Goal: Transaction & Acquisition: Purchase product/service

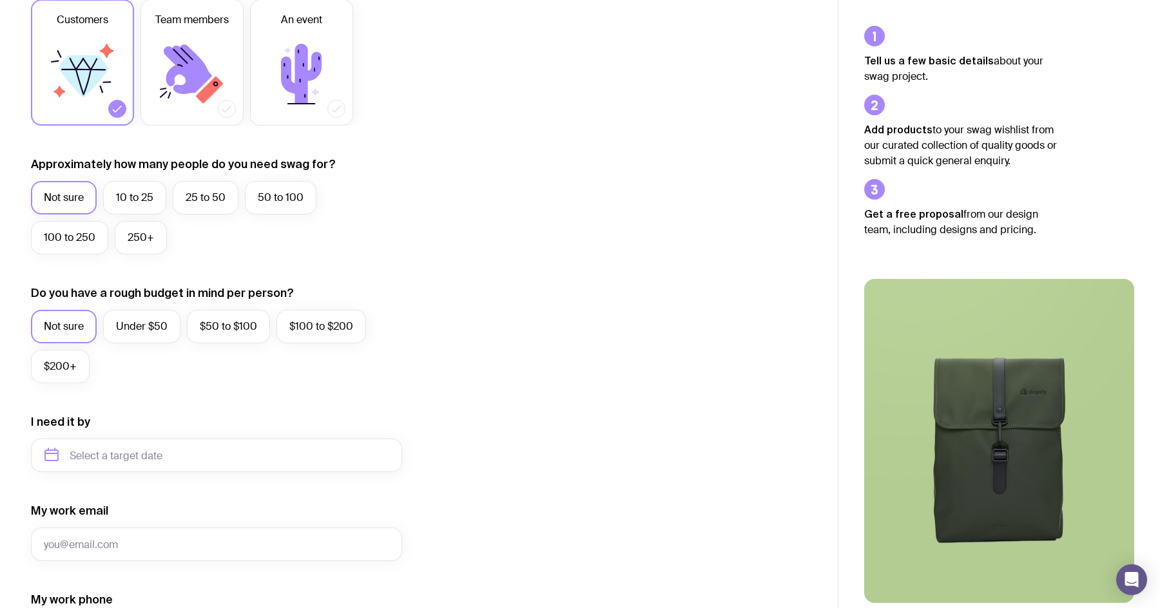
scroll to position [259, 0]
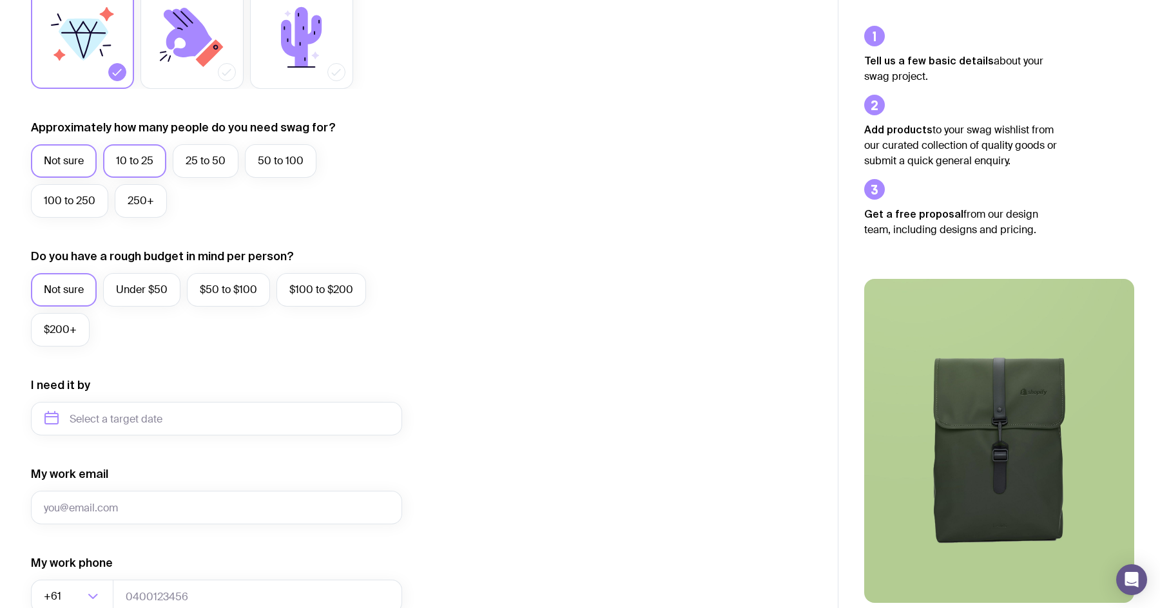
click at [134, 161] on label "10 to 25" at bounding box center [134, 161] width 63 height 34
click at [0, 0] on input "10 to 25" at bounding box center [0, 0] width 0 height 0
click at [61, 166] on label "Not sure" at bounding box center [64, 161] width 66 height 34
click at [0, 0] on input "Not sure" at bounding box center [0, 0] width 0 height 0
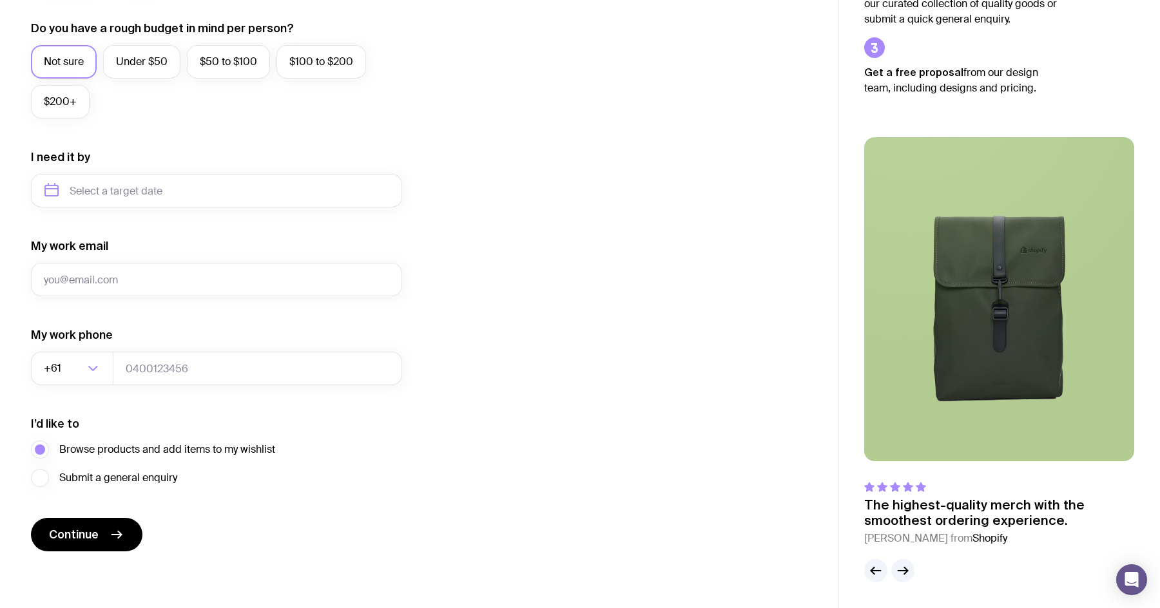
scroll to position [487, 0]
click at [907, 573] on icon "button" at bounding box center [902, 570] width 15 height 15
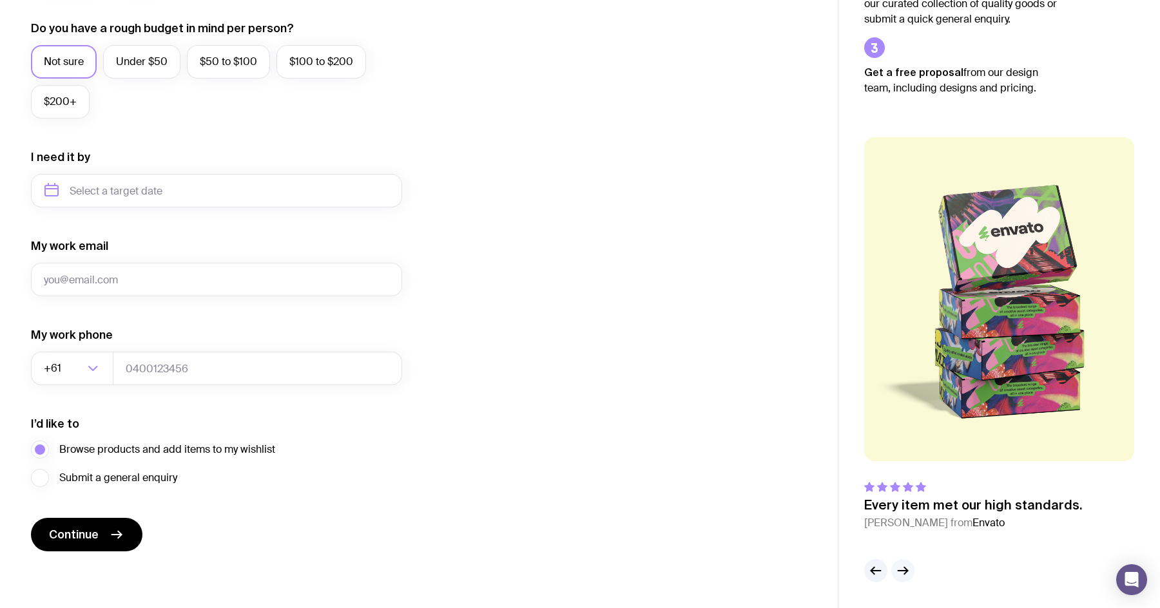
click at [900, 571] on icon "button" at bounding box center [903, 571] width 10 height 0
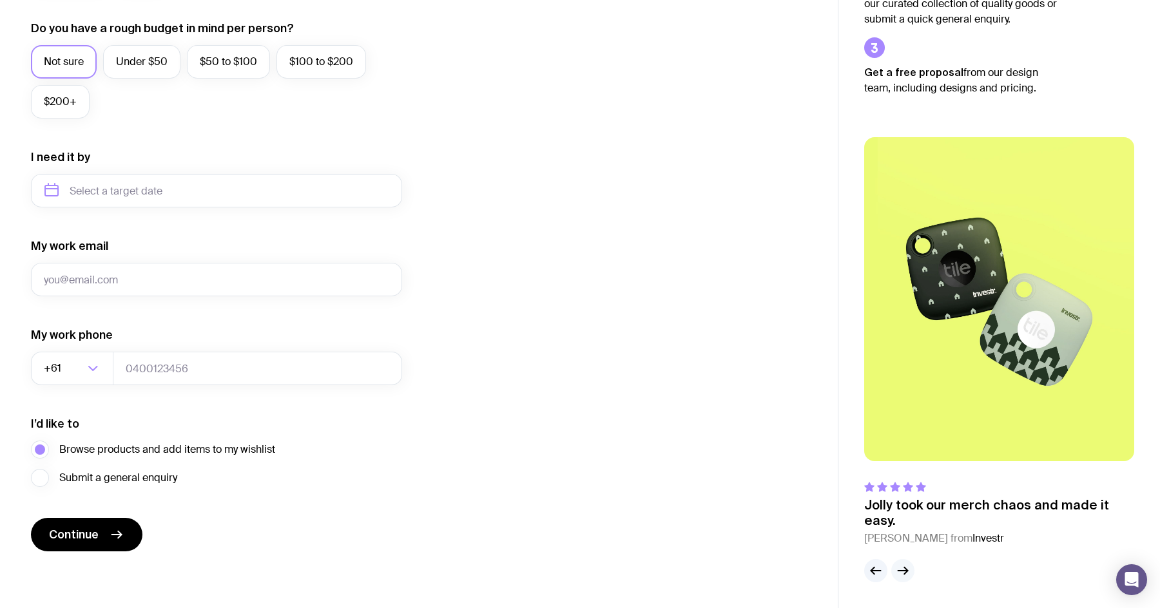
click at [900, 571] on icon "button" at bounding box center [903, 571] width 10 height 0
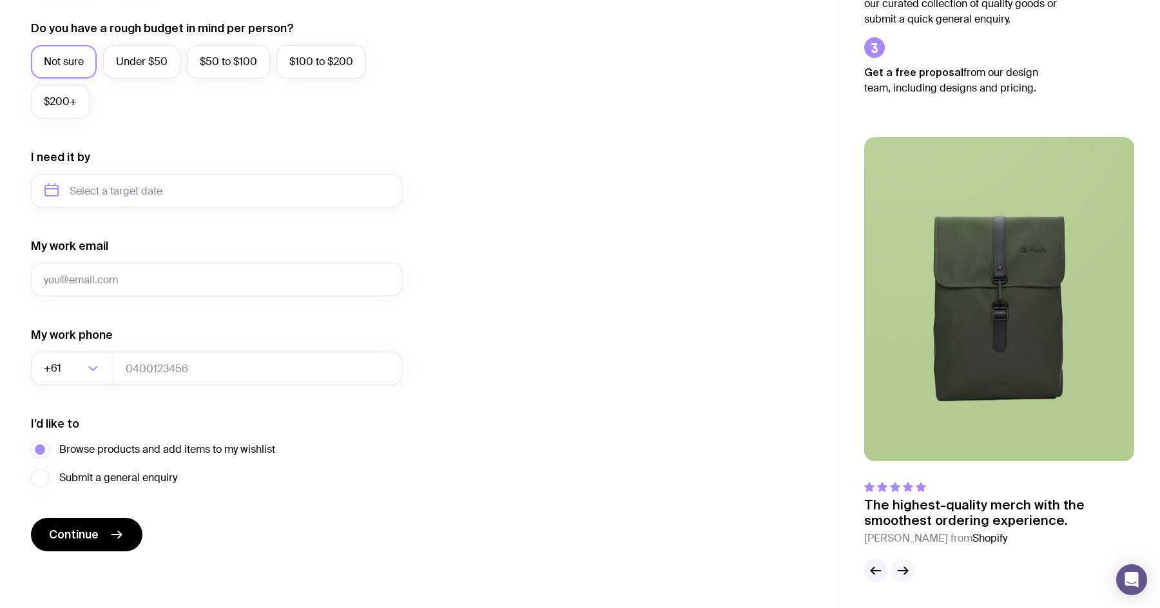
click at [900, 571] on icon "button" at bounding box center [903, 571] width 10 height 0
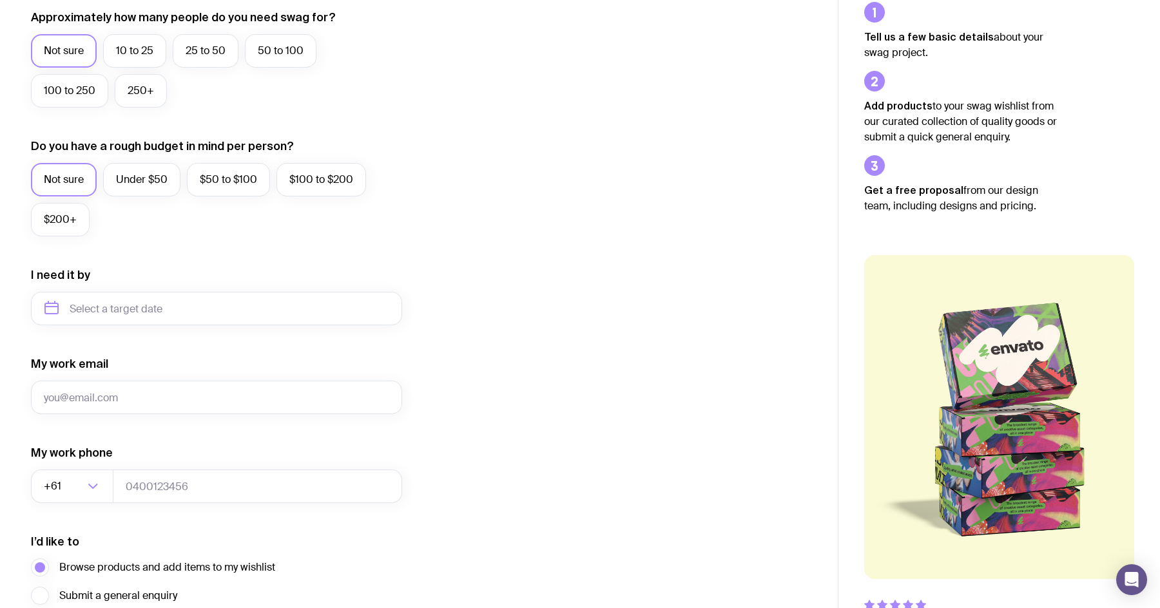
scroll to position [389, 0]
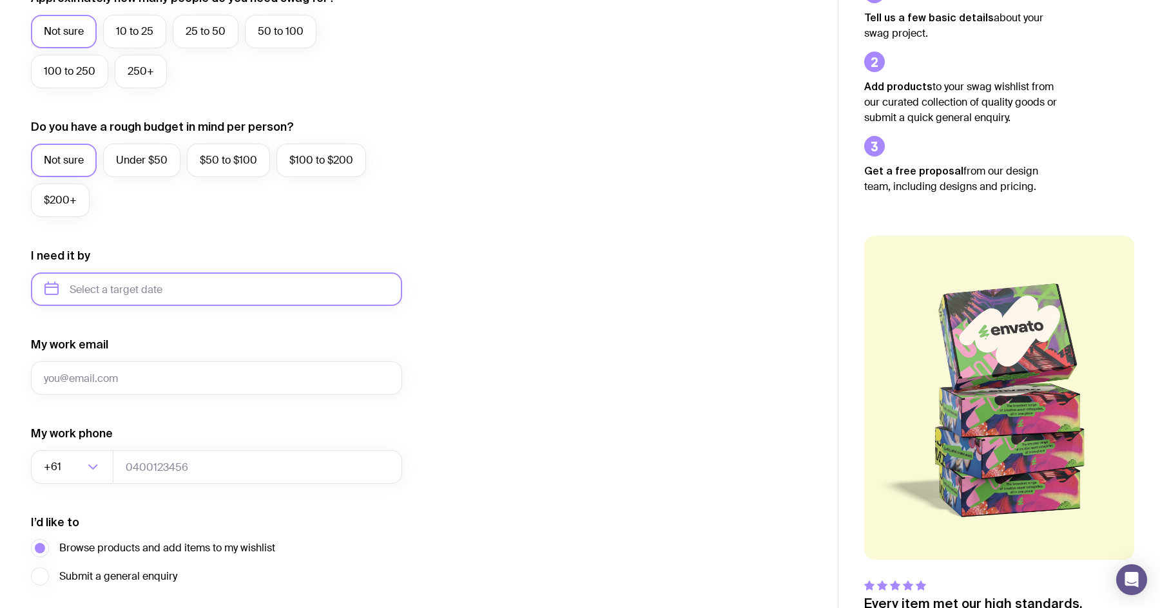
click at [257, 288] on input "text" at bounding box center [216, 290] width 371 height 34
click at [224, 247] on form "I want swag for Customers Team members An event Approximately how many people d…" at bounding box center [216, 229] width 371 height 841
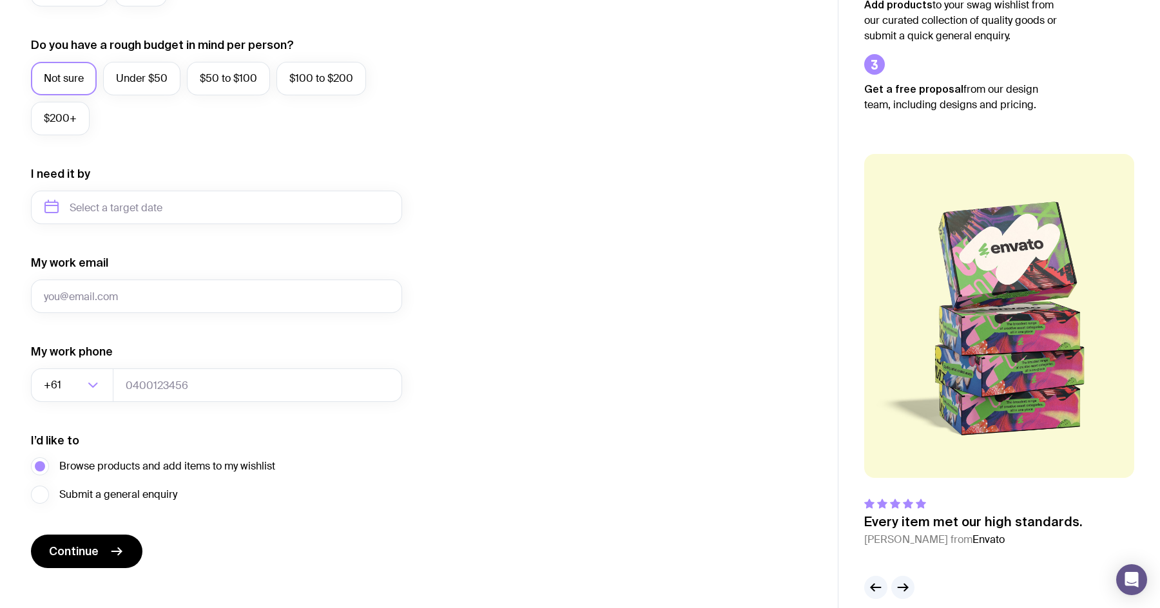
scroll to position [472, 0]
click at [105, 544] on button "Continue" at bounding box center [86, 550] width 111 height 34
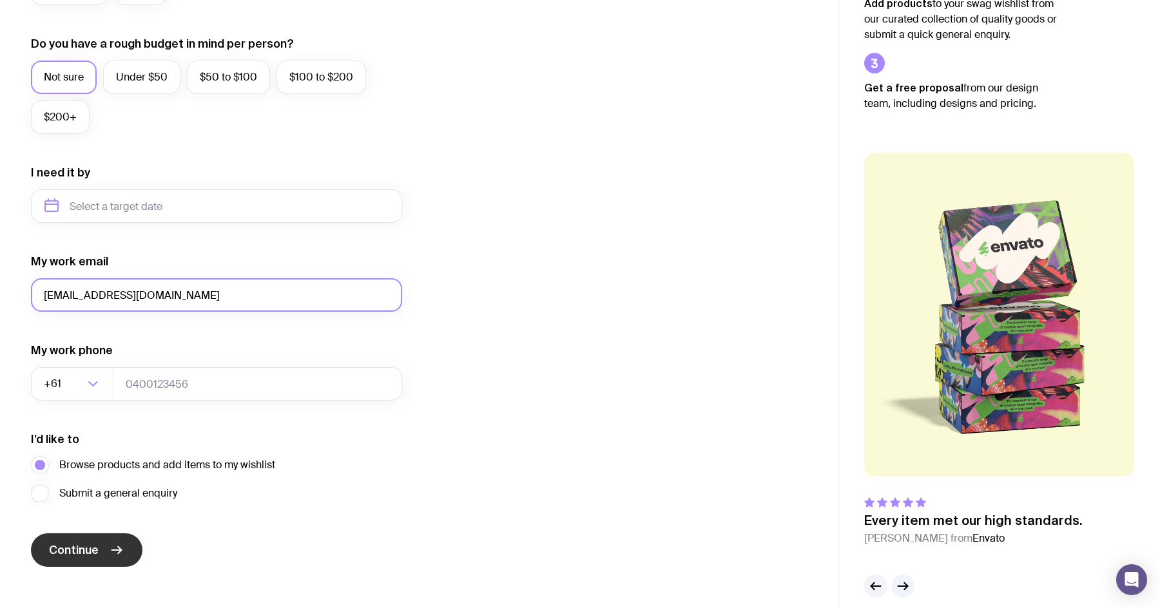
type input "[EMAIL_ADDRESS][DOMAIN_NAME]"
click at [81, 539] on button "Continue" at bounding box center [86, 550] width 111 height 34
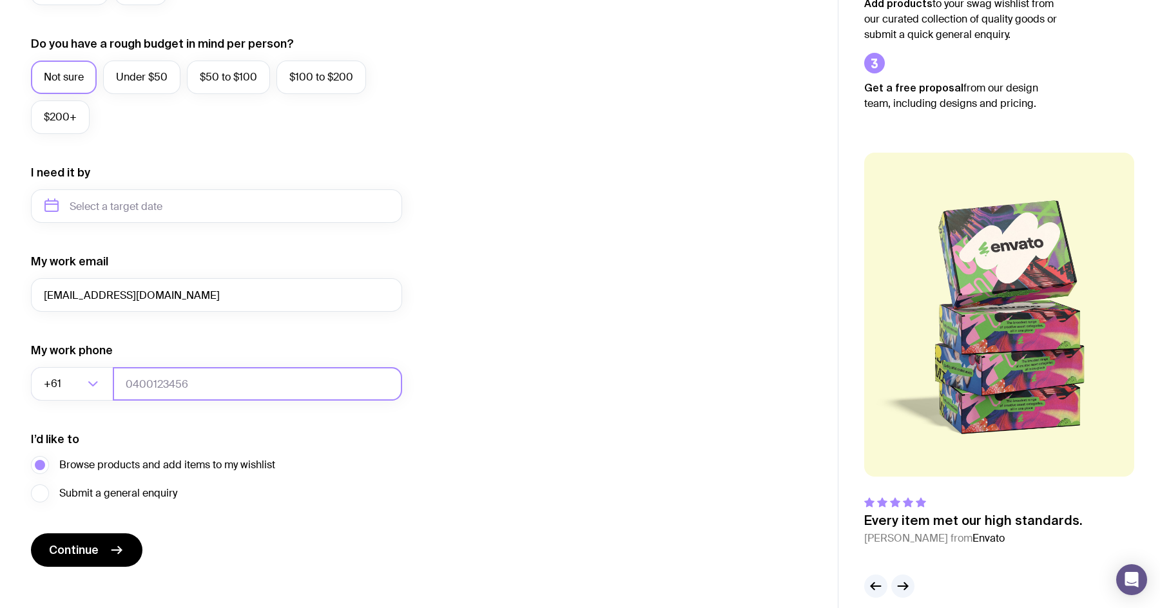
click at [387, 386] on input "tel" at bounding box center [257, 384] width 289 height 34
click at [133, 383] on input "0413124139" at bounding box center [257, 384] width 289 height 34
type input "413124139"
click at [80, 545] on span "Continue" at bounding box center [74, 550] width 50 height 15
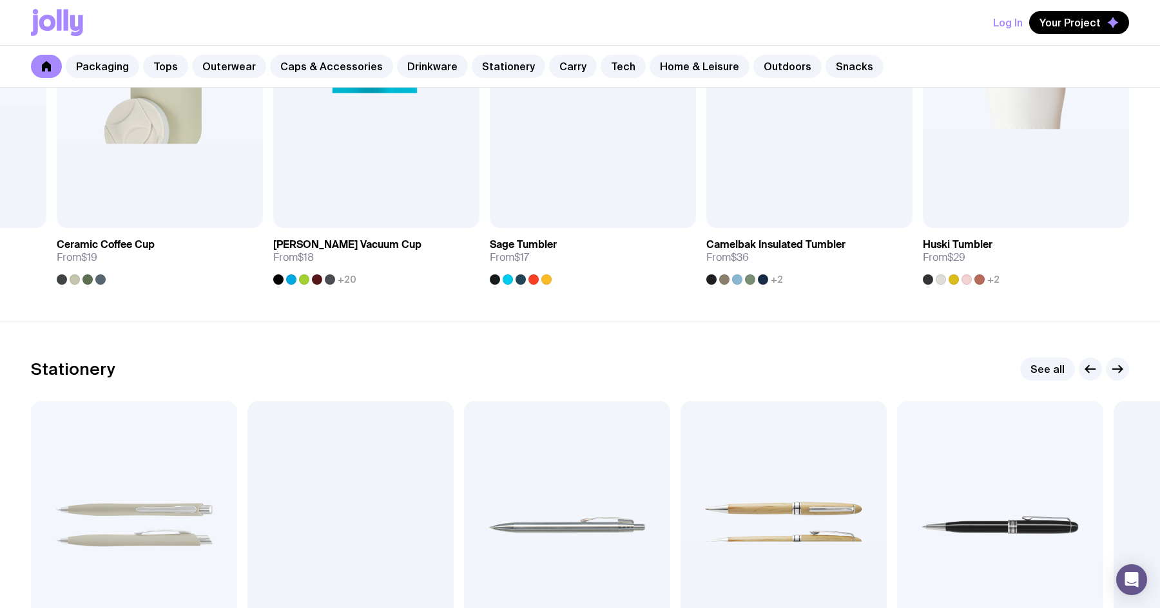
scroll to position [1934, 0]
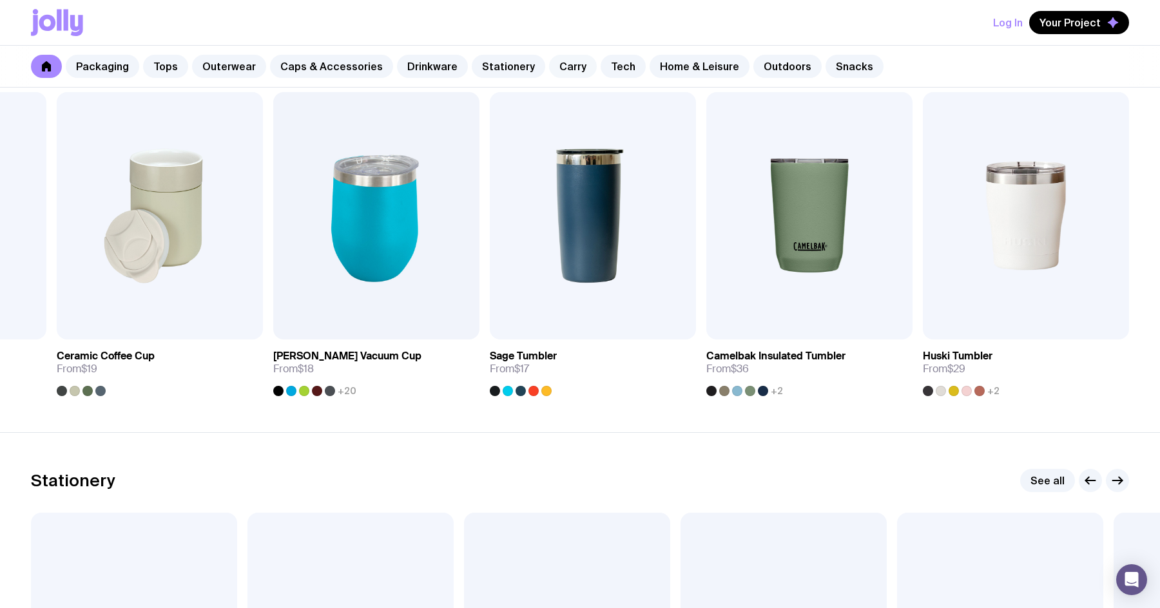
click at [557, 69] on link "Carry" at bounding box center [573, 66] width 48 height 23
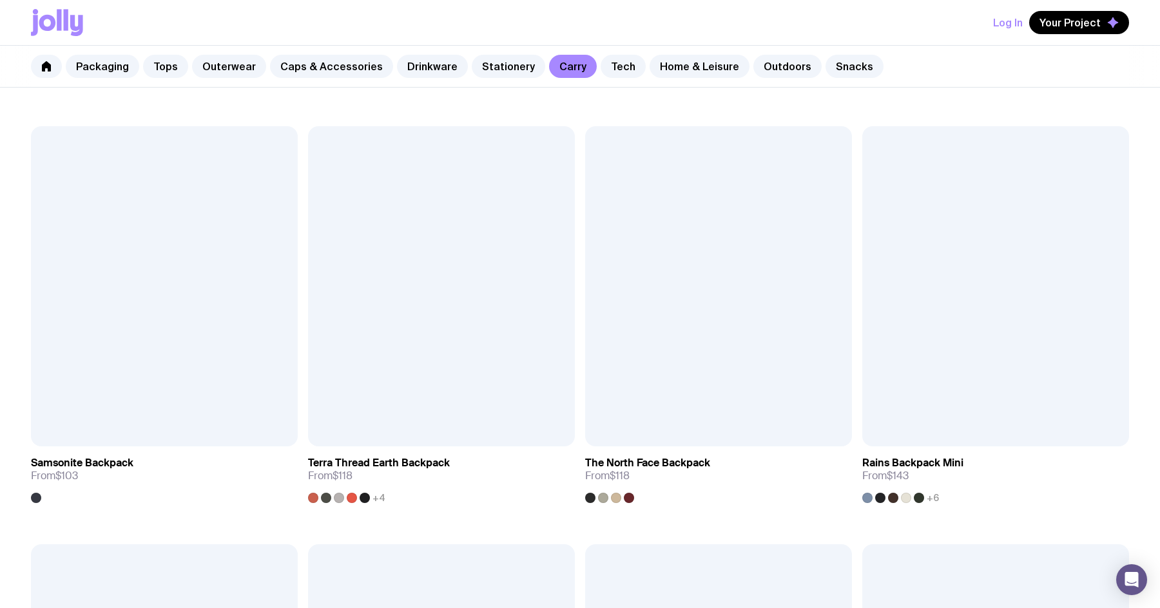
scroll to position [1472, 0]
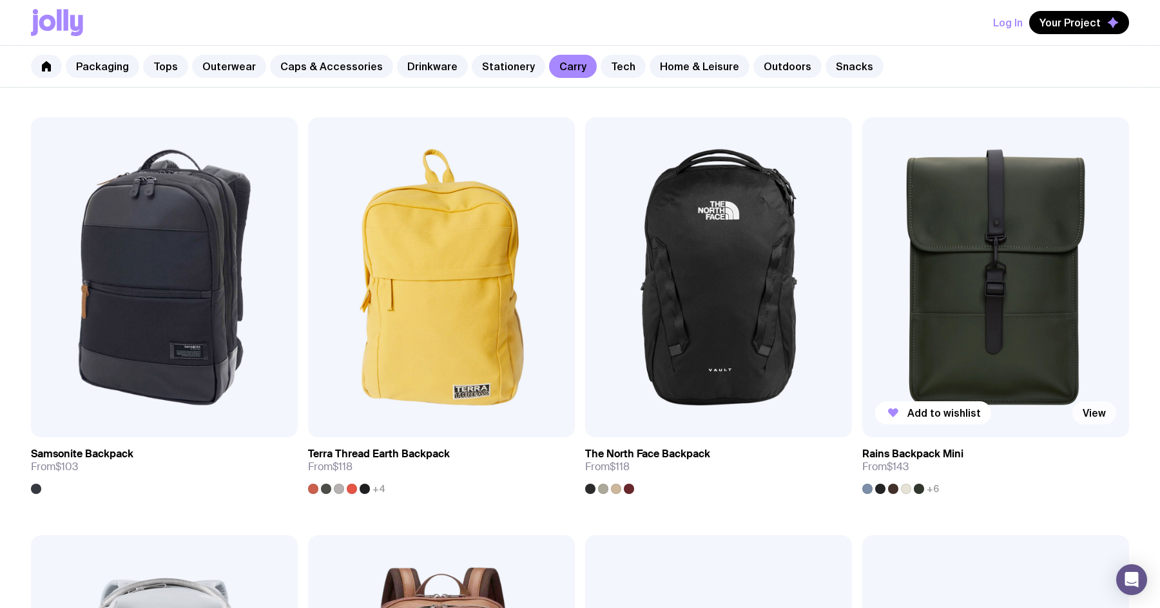
click at [1083, 409] on link "View" at bounding box center [1094, 412] width 44 height 23
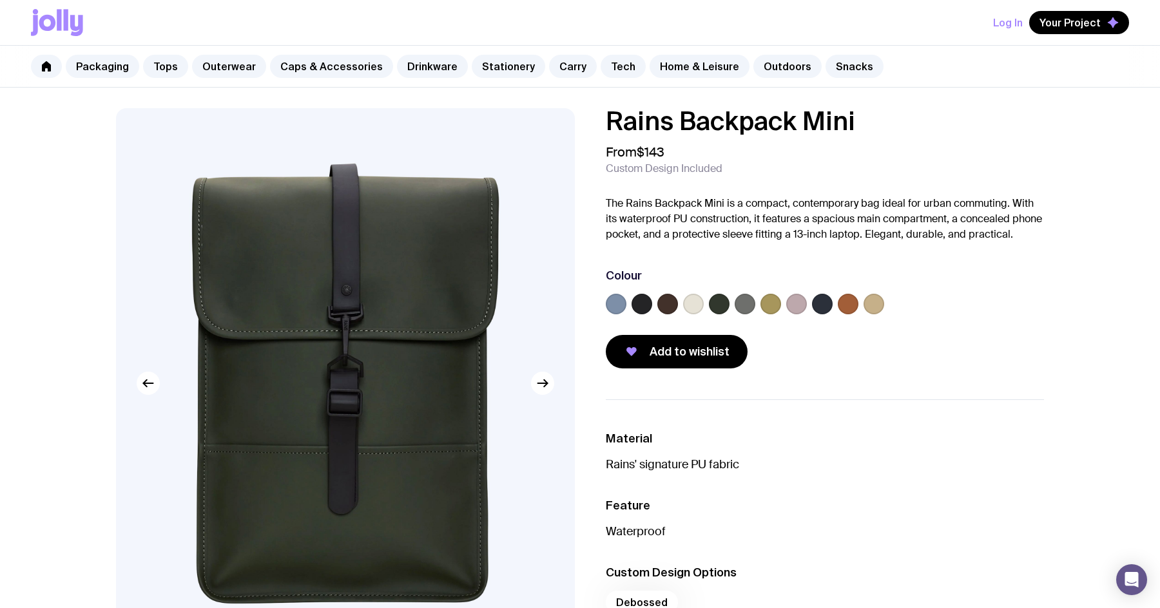
click at [639, 304] on label at bounding box center [641, 304] width 21 height 21
click at [0, 0] on input "radio" at bounding box center [0, 0] width 0 height 0
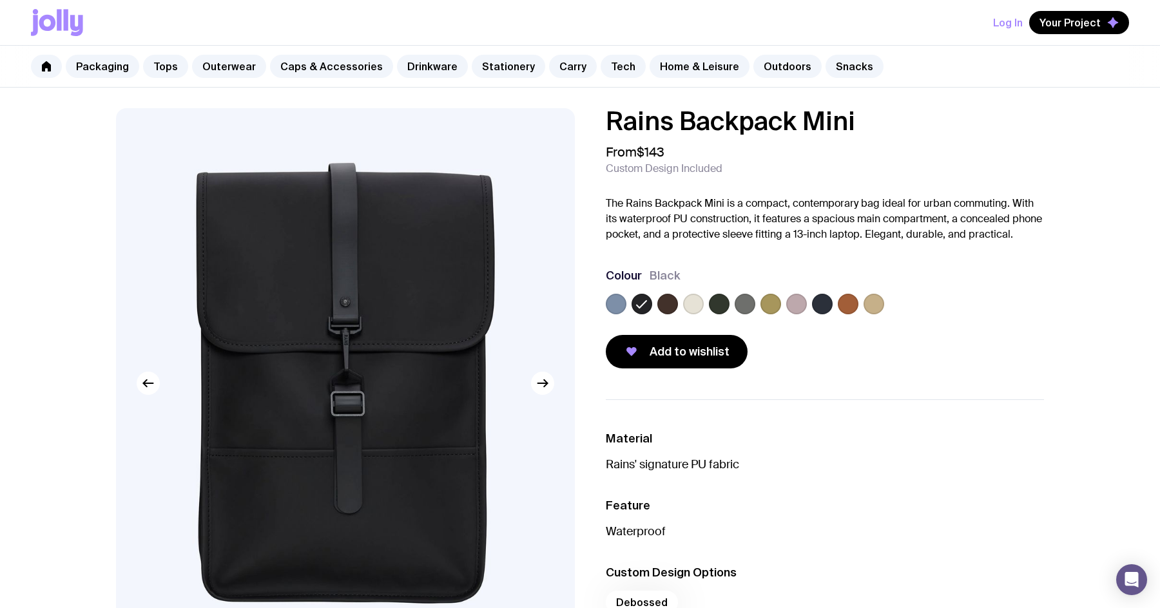
click at [659, 305] on label at bounding box center [667, 304] width 21 height 21
click at [0, 0] on input "radio" at bounding box center [0, 0] width 0 height 0
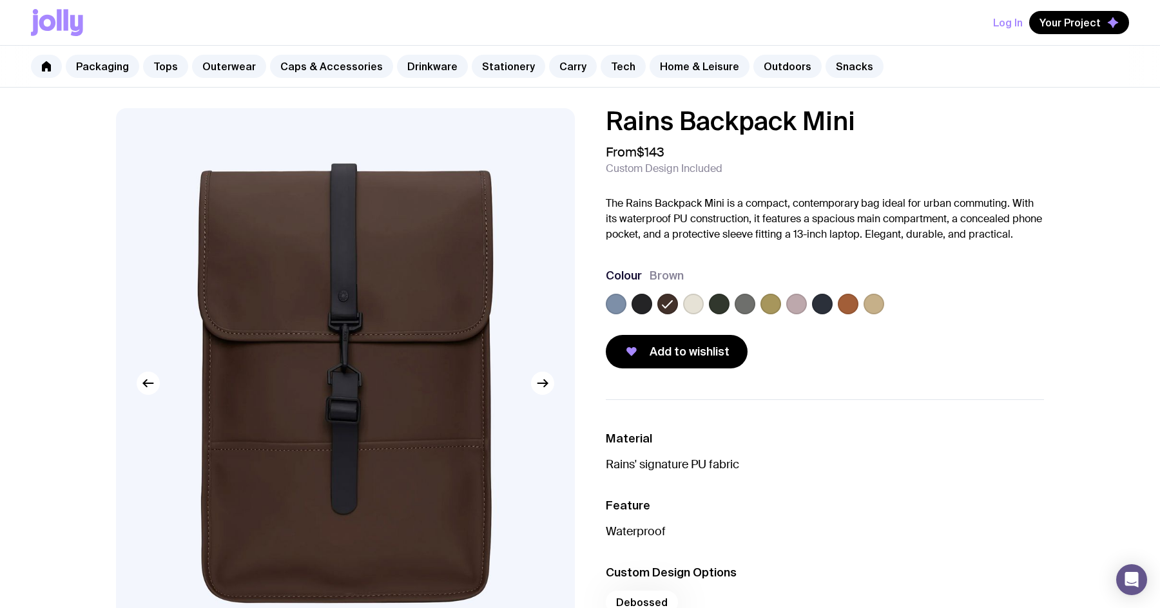
click at [683, 305] on label at bounding box center [693, 304] width 21 height 21
click at [0, 0] on input "radio" at bounding box center [0, 0] width 0 height 0
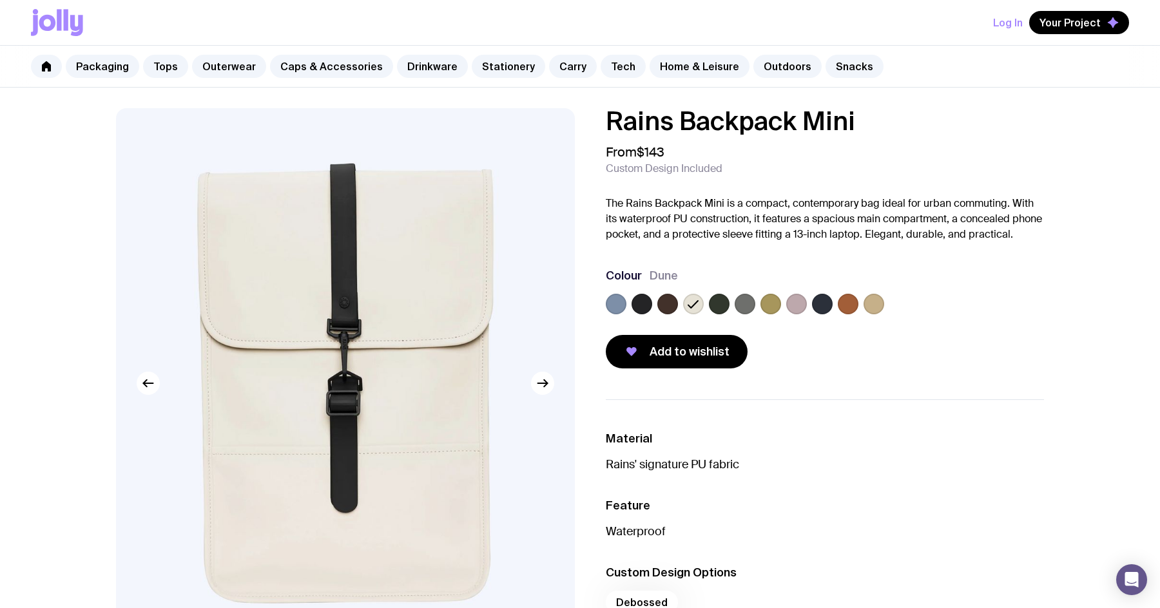
click at [719, 310] on label at bounding box center [719, 304] width 21 height 21
click at [0, 0] on input "radio" at bounding box center [0, 0] width 0 height 0
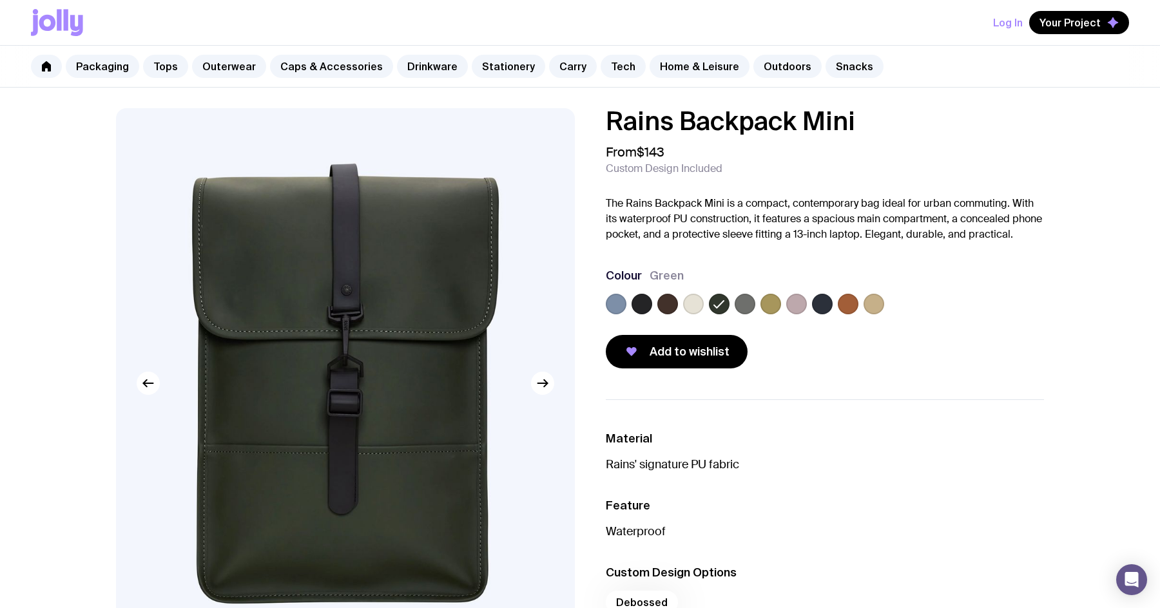
click at [751, 312] on label at bounding box center [745, 304] width 21 height 21
click at [0, 0] on input "radio" at bounding box center [0, 0] width 0 height 0
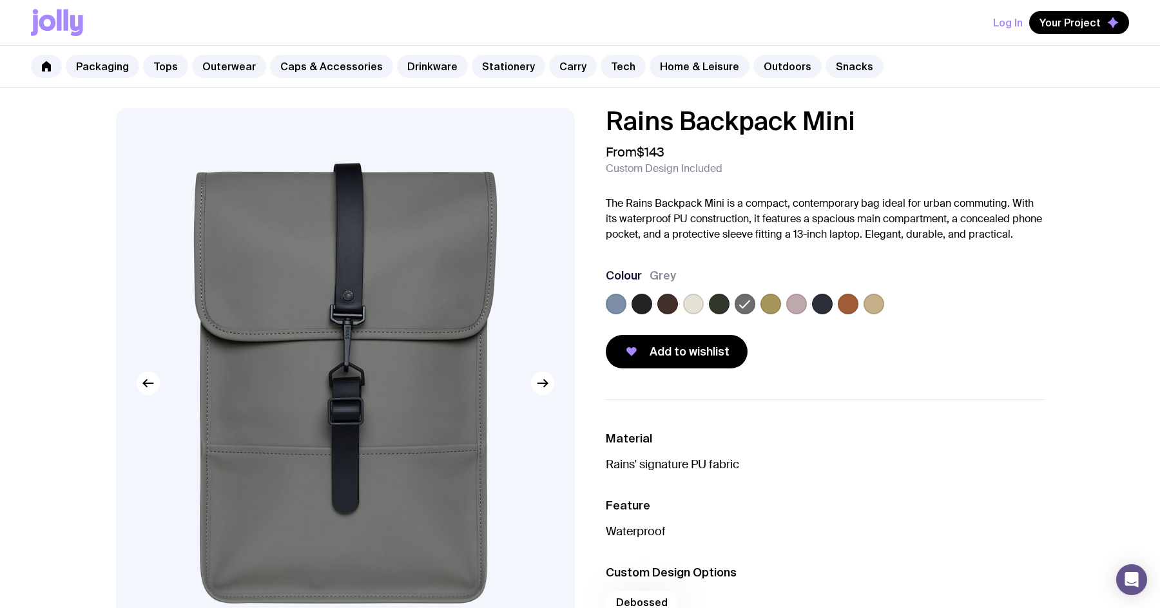
click at [775, 310] on label at bounding box center [770, 304] width 21 height 21
click at [0, 0] on input "radio" at bounding box center [0, 0] width 0 height 0
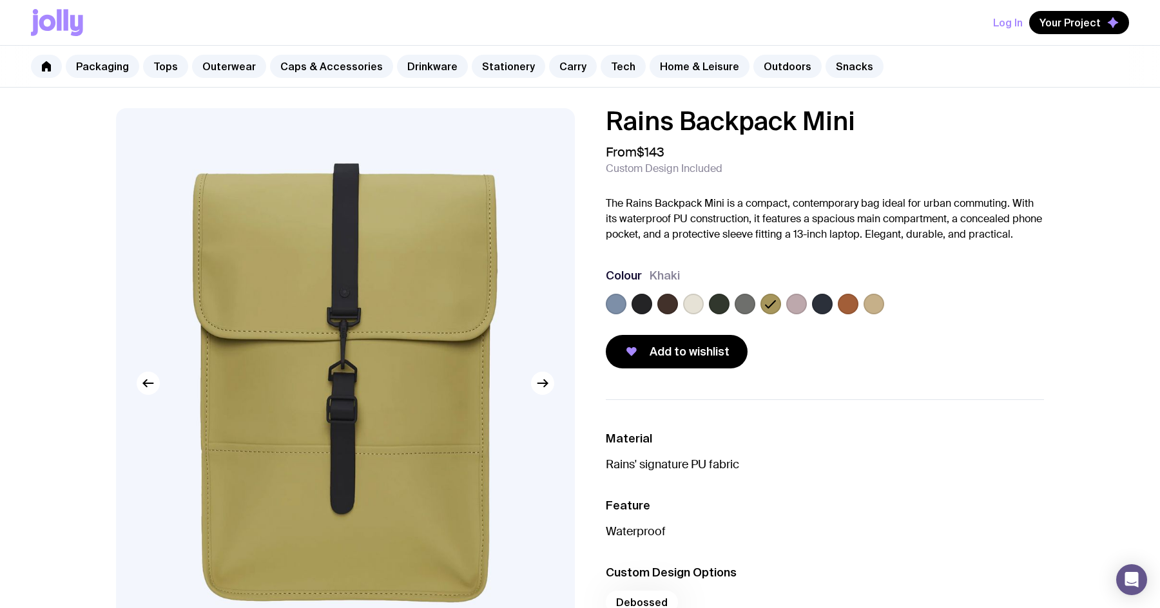
click at [796, 309] on label at bounding box center [796, 304] width 21 height 21
click at [0, 0] on input "radio" at bounding box center [0, 0] width 0 height 0
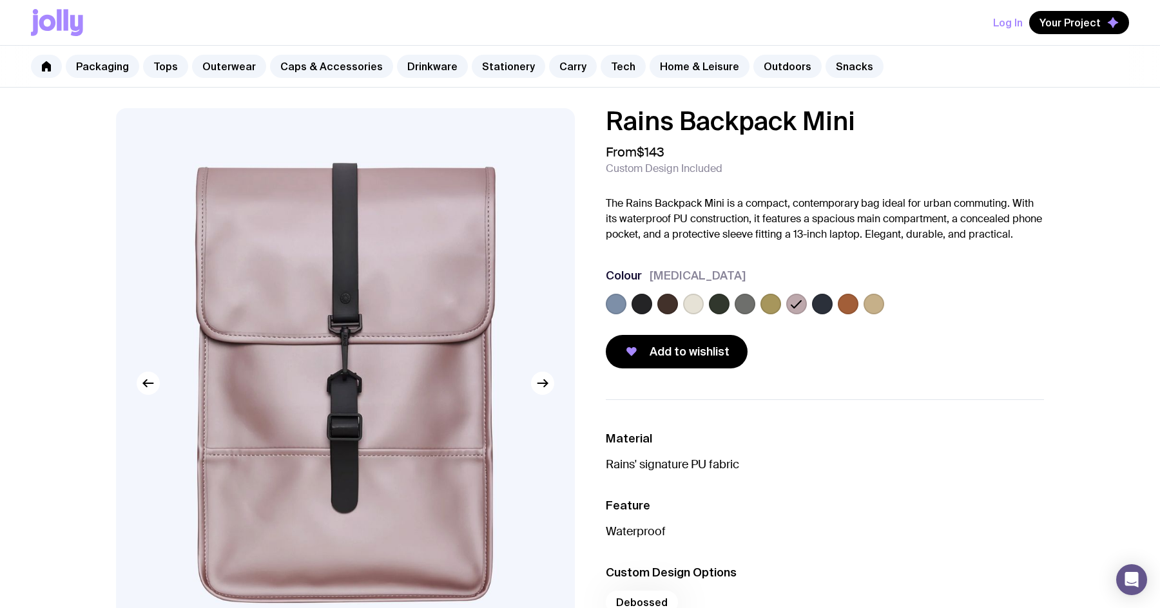
click at [825, 310] on label at bounding box center [822, 304] width 21 height 21
click at [0, 0] on input "radio" at bounding box center [0, 0] width 0 height 0
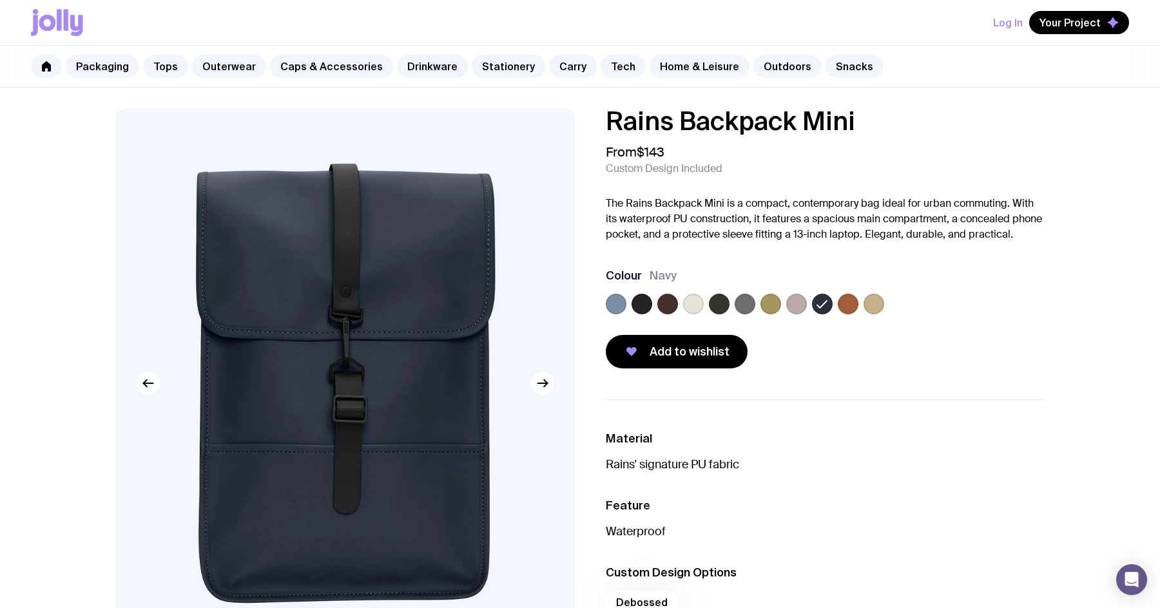
click at [850, 303] on label at bounding box center [848, 304] width 21 height 21
click at [0, 0] on input "radio" at bounding box center [0, 0] width 0 height 0
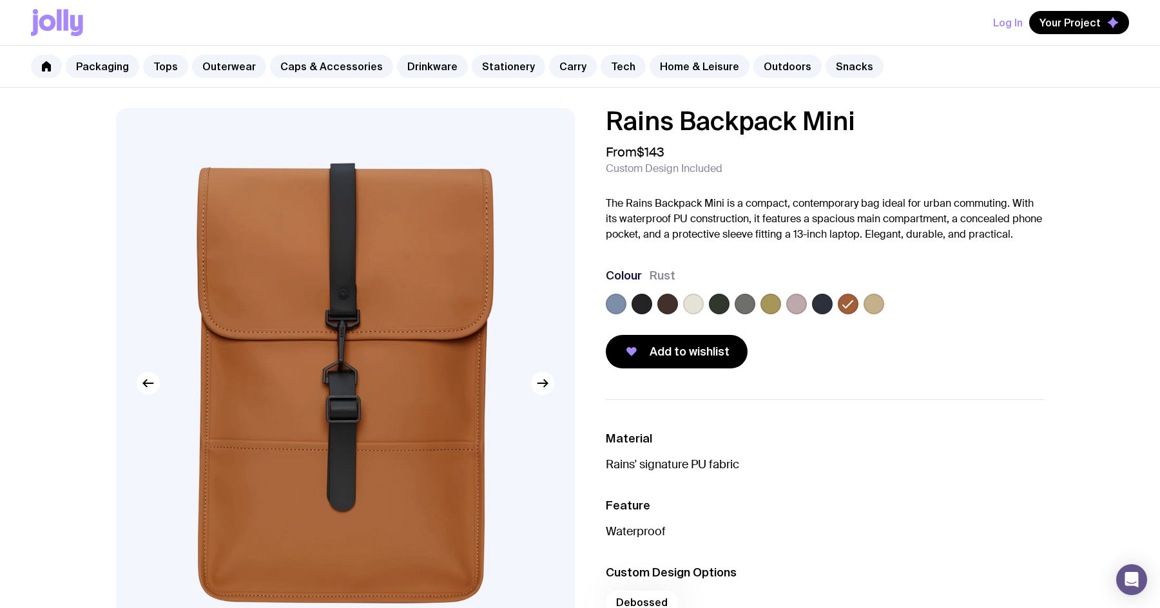
click at [881, 302] on label at bounding box center [873, 304] width 21 height 21
click at [0, 0] on input "radio" at bounding box center [0, 0] width 0 height 0
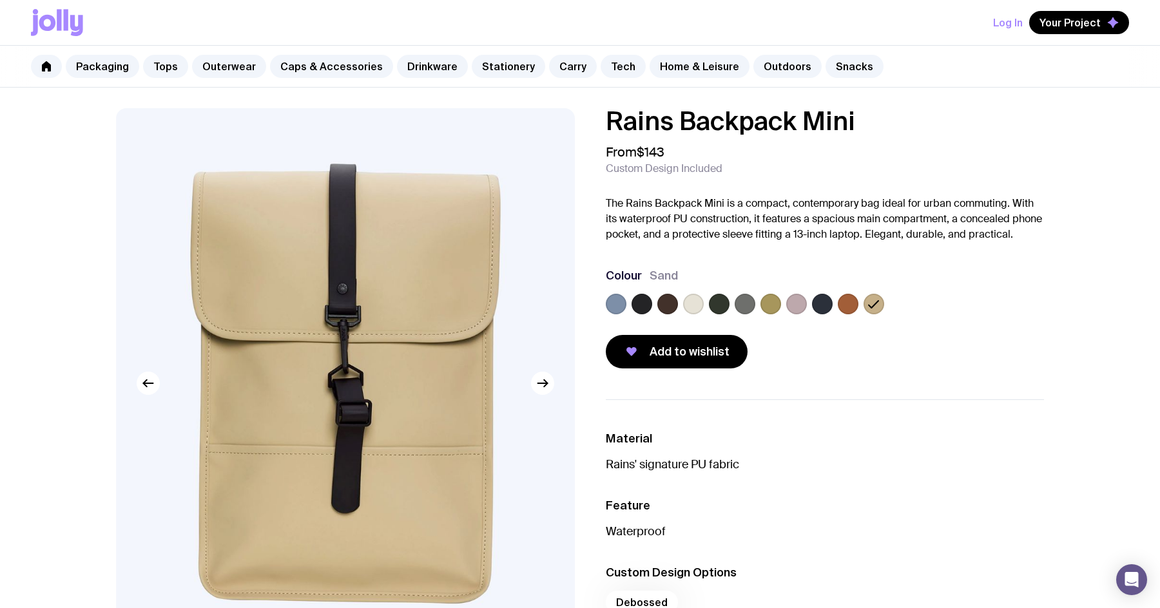
click at [677, 307] on label at bounding box center [667, 304] width 21 height 21
click at [0, 0] on input "radio" at bounding box center [0, 0] width 0 height 0
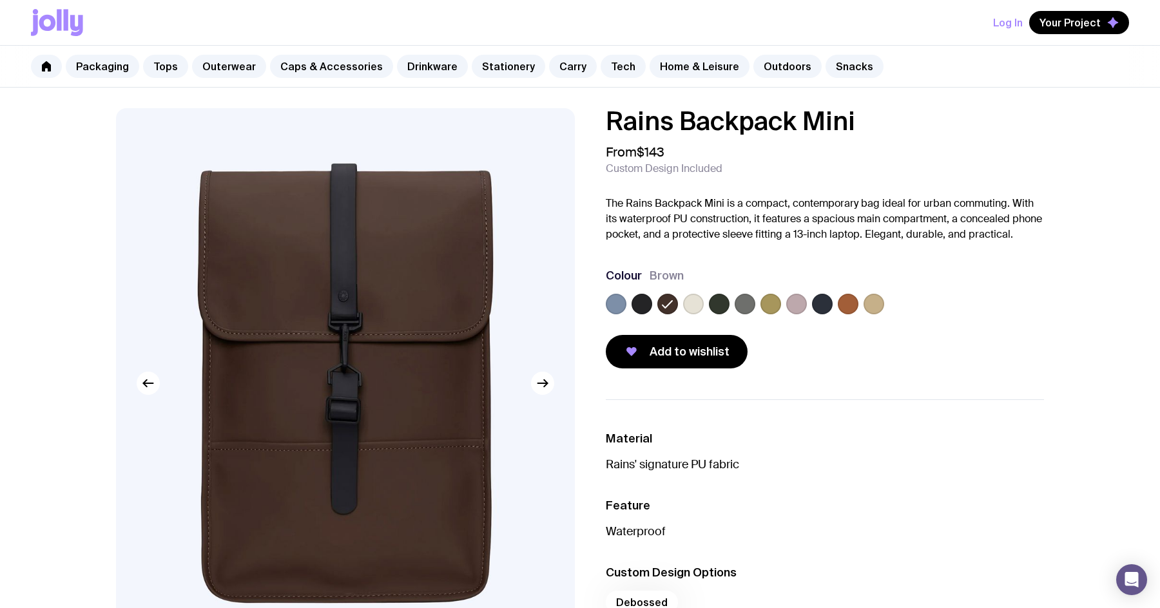
click at [646, 305] on label at bounding box center [641, 304] width 21 height 21
click at [0, 0] on input "radio" at bounding box center [0, 0] width 0 height 0
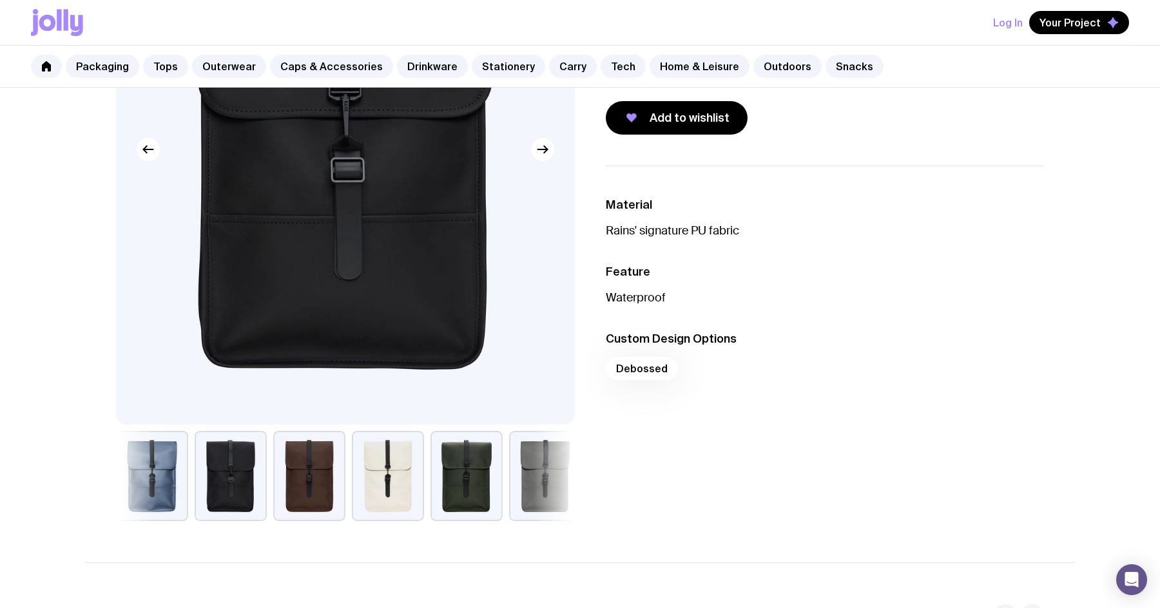
scroll to position [278, 0]
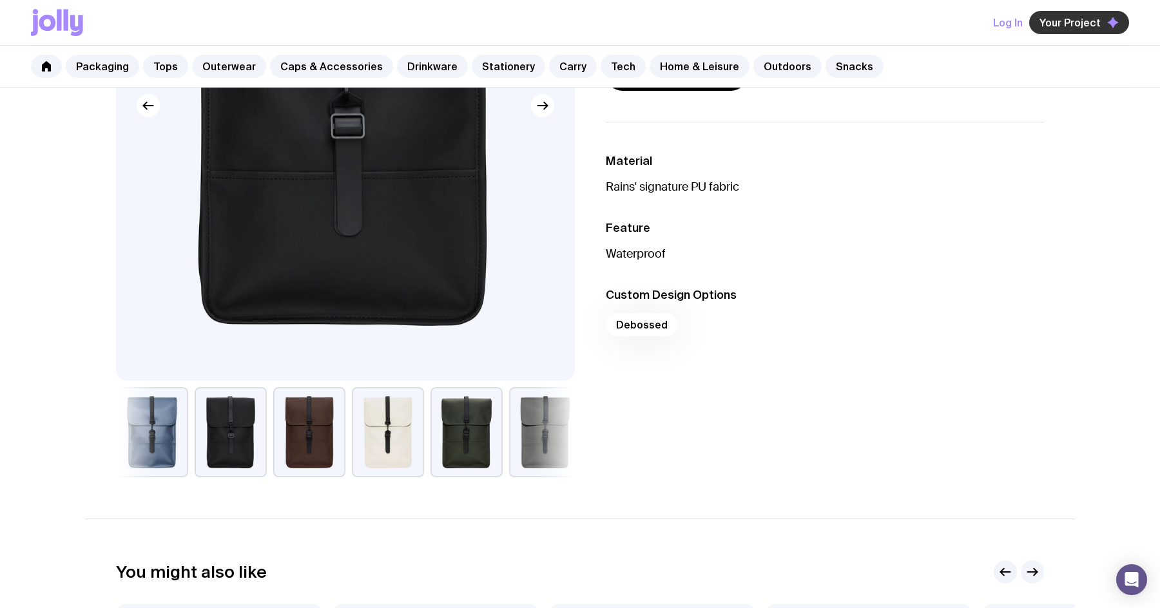
click at [1075, 24] on span "Your Project" at bounding box center [1069, 22] width 61 height 13
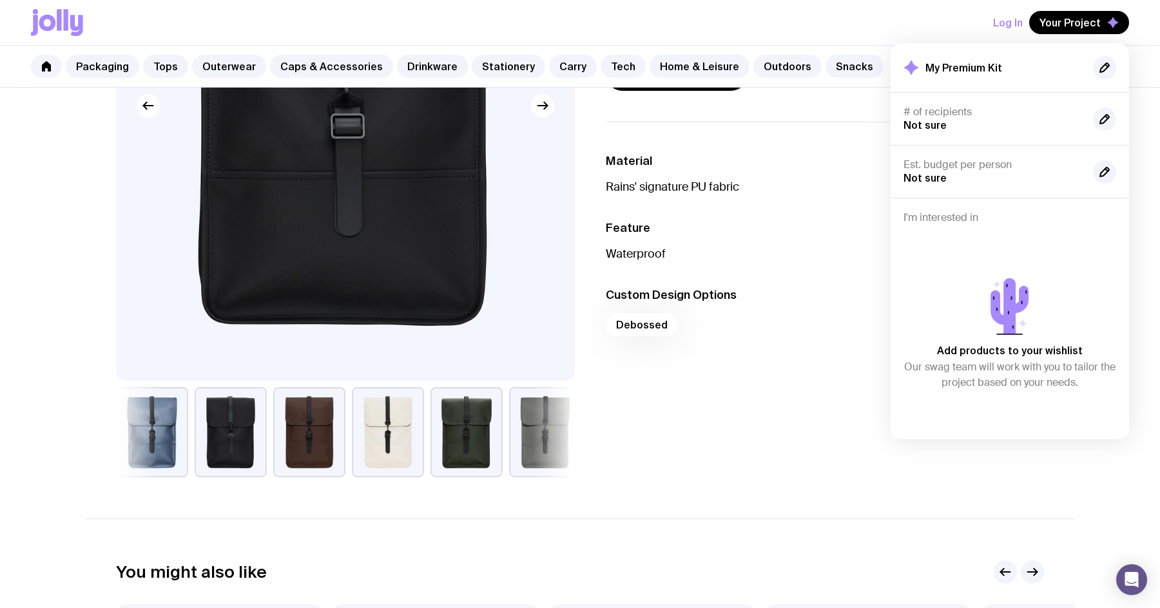
click at [818, 333] on div "Debossed" at bounding box center [825, 328] width 438 height 31
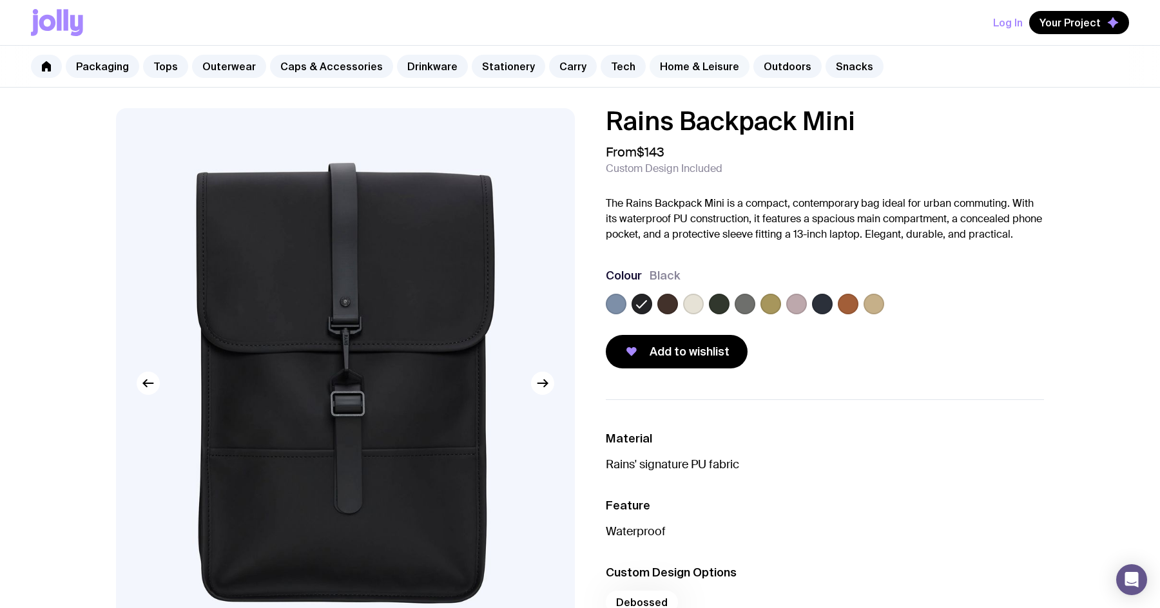
scroll to position [0, 0]
click at [322, 65] on link "Caps & Accessories" at bounding box center [331, 66] width 123 height 23
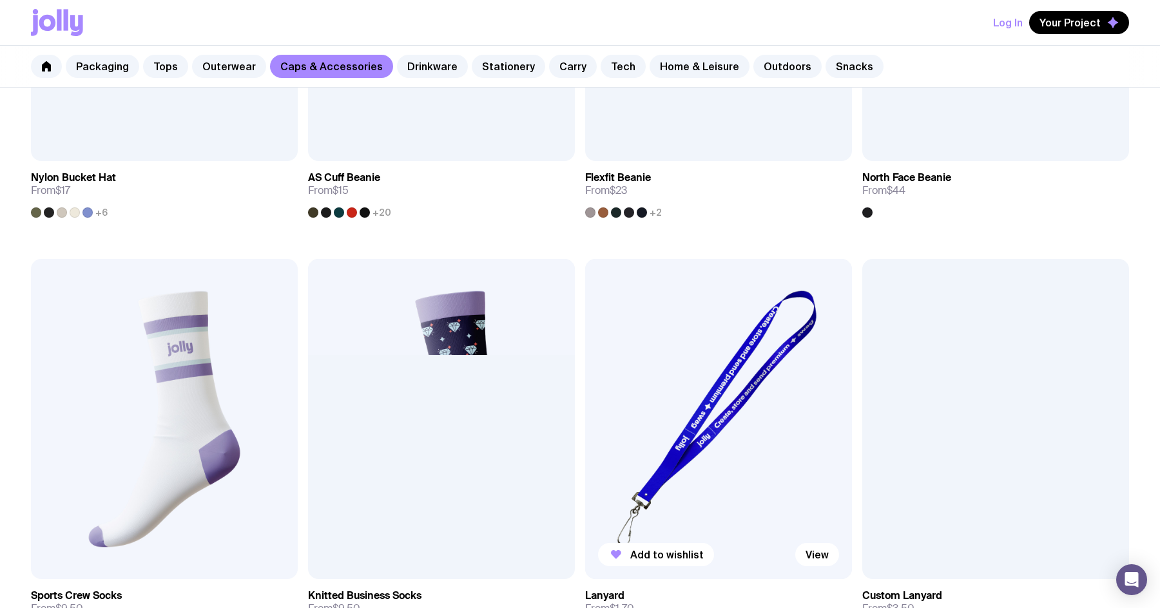
scroll to position [1783, 0]
